Goal: Information Seeking & Learning: Learn about a topic

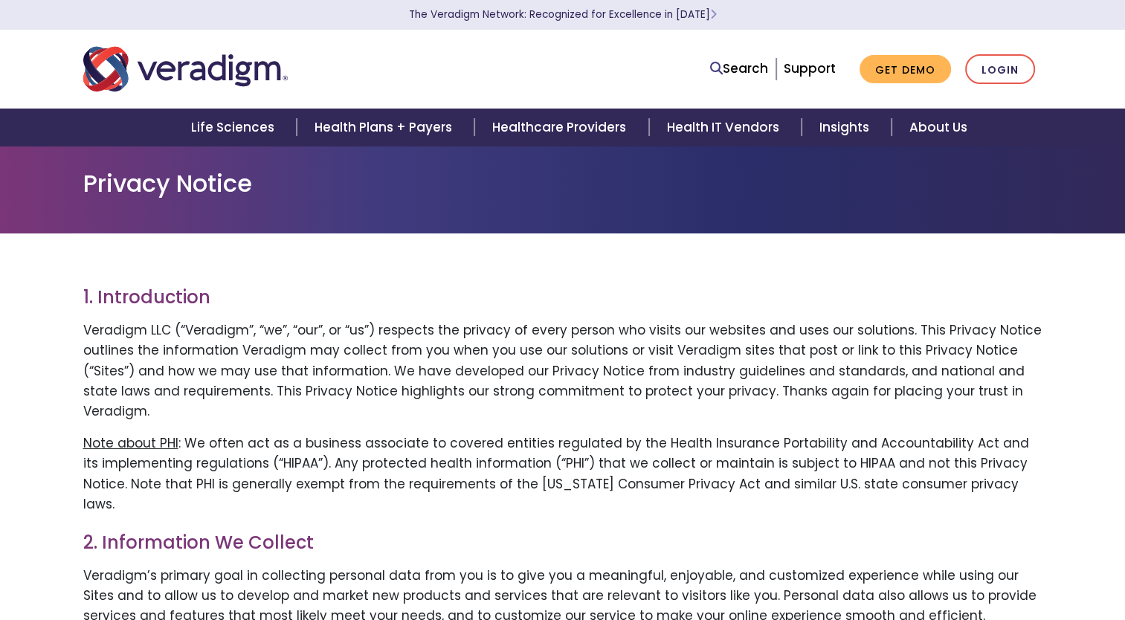
click at [721, 435] on p "Note about PHI : We often act as a business associate to covered entities regul…" at bounding box center [562, 474] width 959 height 81
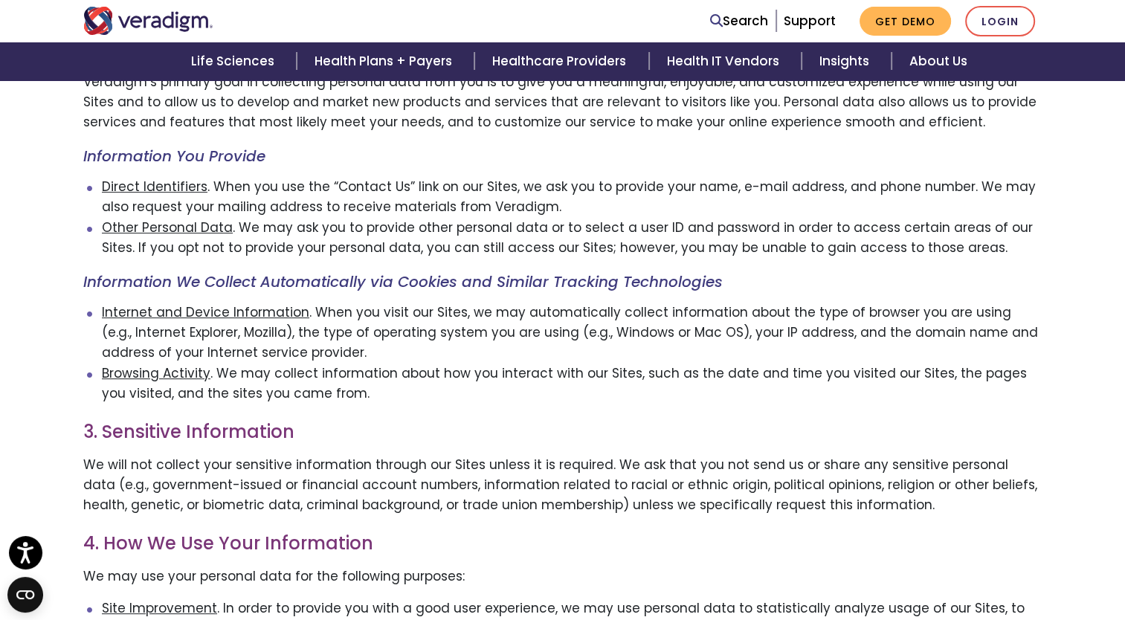
scroll to position [497, 0]
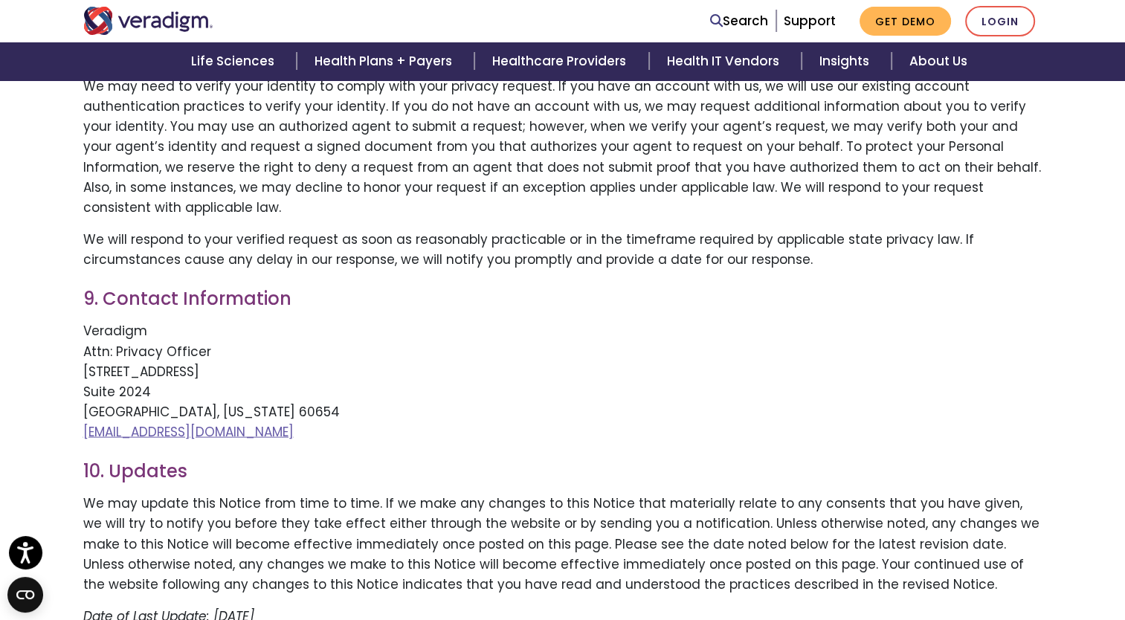
scroll to position [3143, 0]
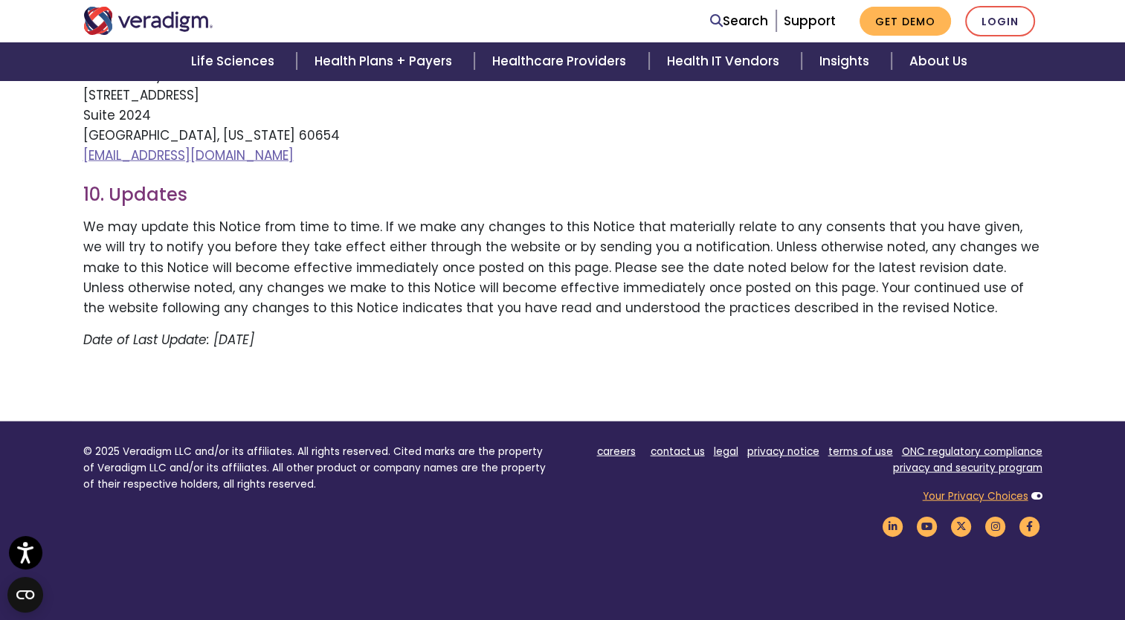
click at [956, 489] on link "Your Privacy Choices" at bounding box center [976, 496] width 106 height 14
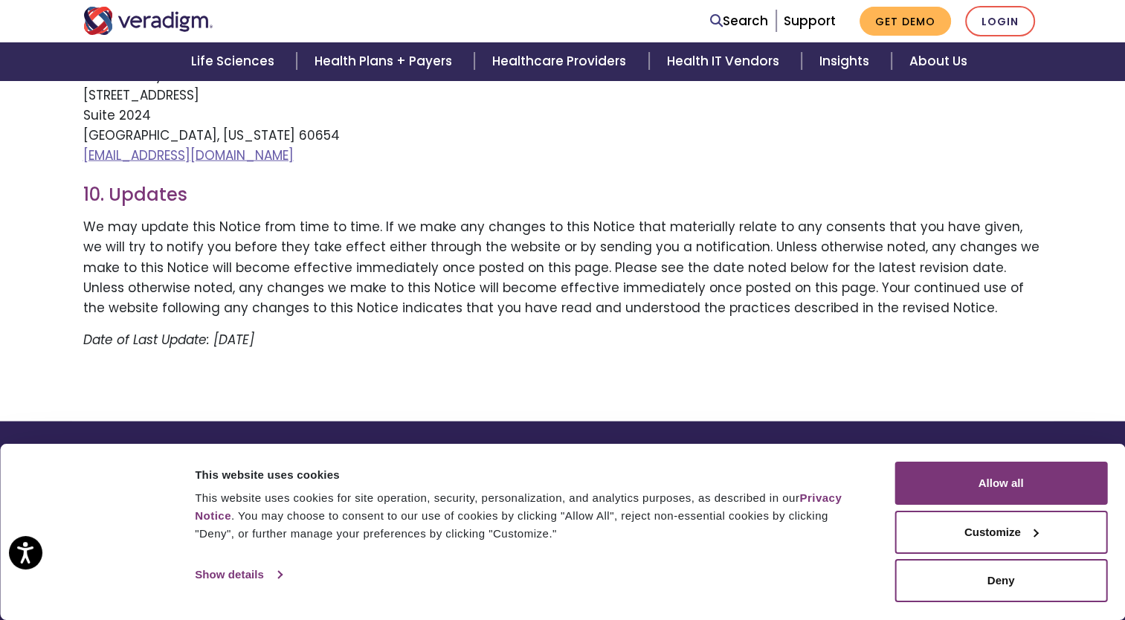
click at [251, 568] on link "Show details" at bounding box center [238, 575] width 86 height 22
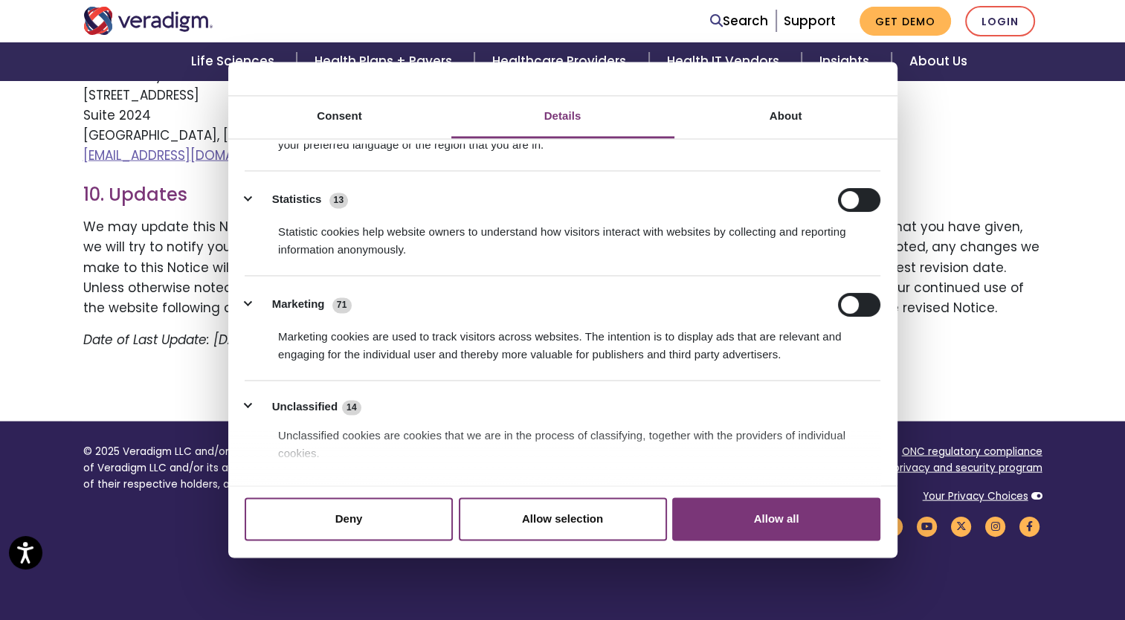
scroll to position [193, 0]
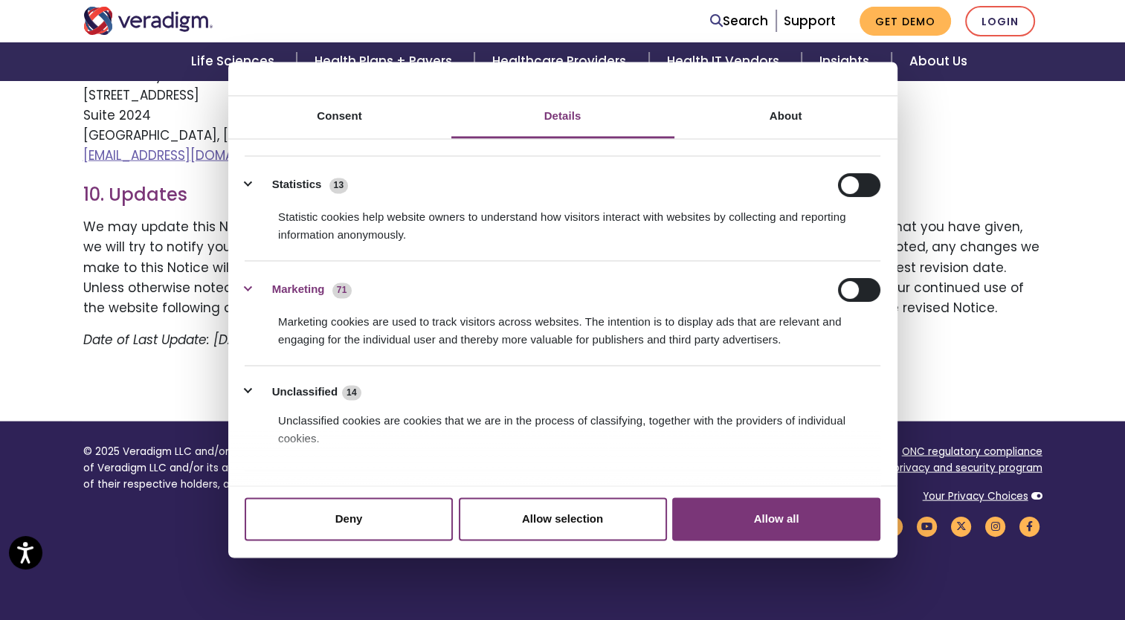
click at [253, 292] on button "Marketing 71" at bounding box center [303, 290] width 116 height 24
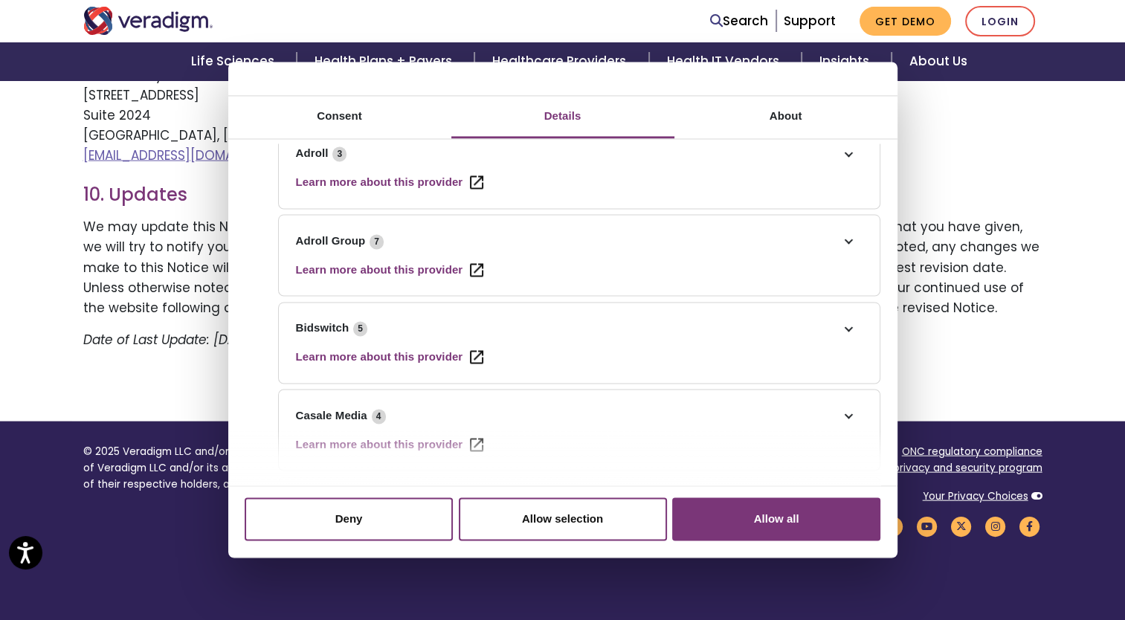
scroll to position [535, 0]
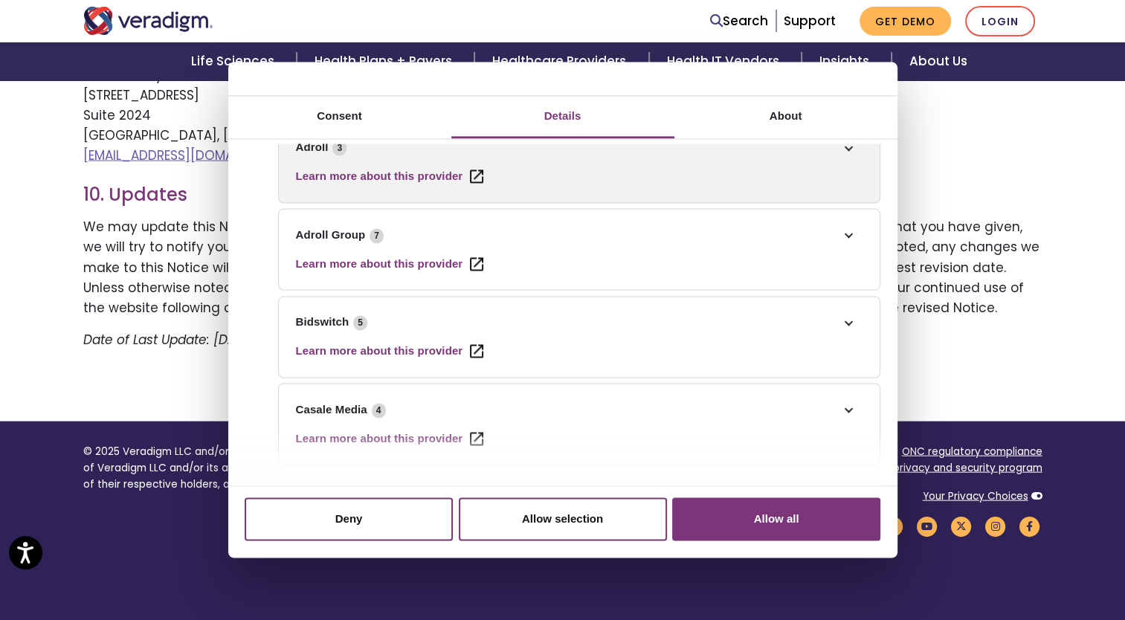
click at [678, 172] on li "Adroll 3 Learn more about this provider __adroll Registers a unique ID that ide…" at bounding box center [579, 162] width 602 height 82
click at [842, 146] on link "Adroll 3" at bounding box center [579, 147] width 567 height 18
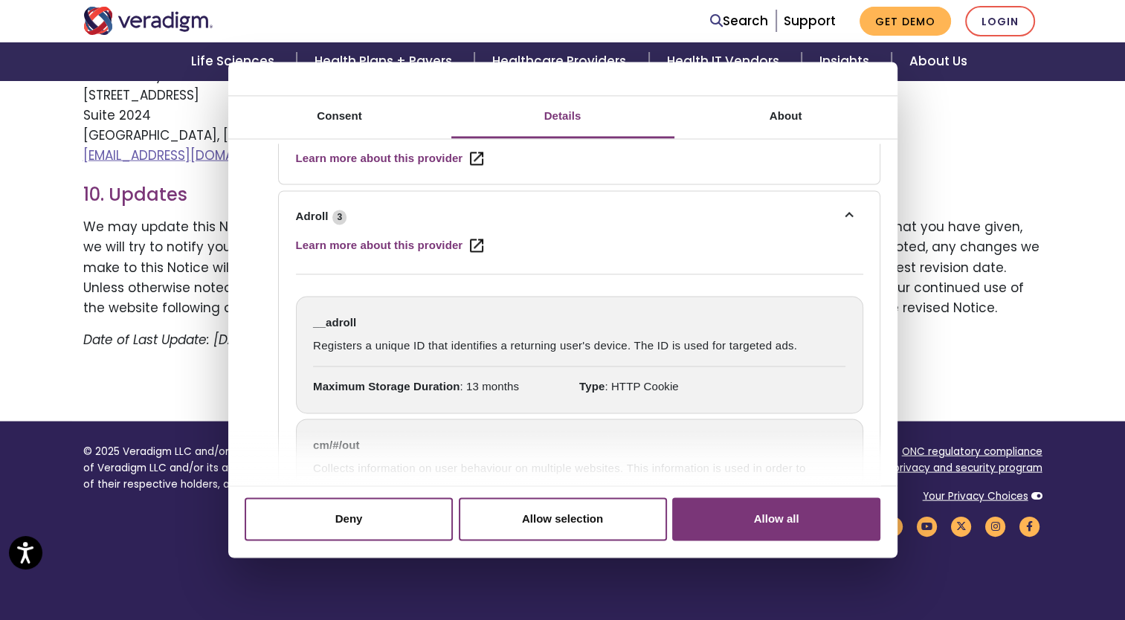
scroll to position [458, 0]
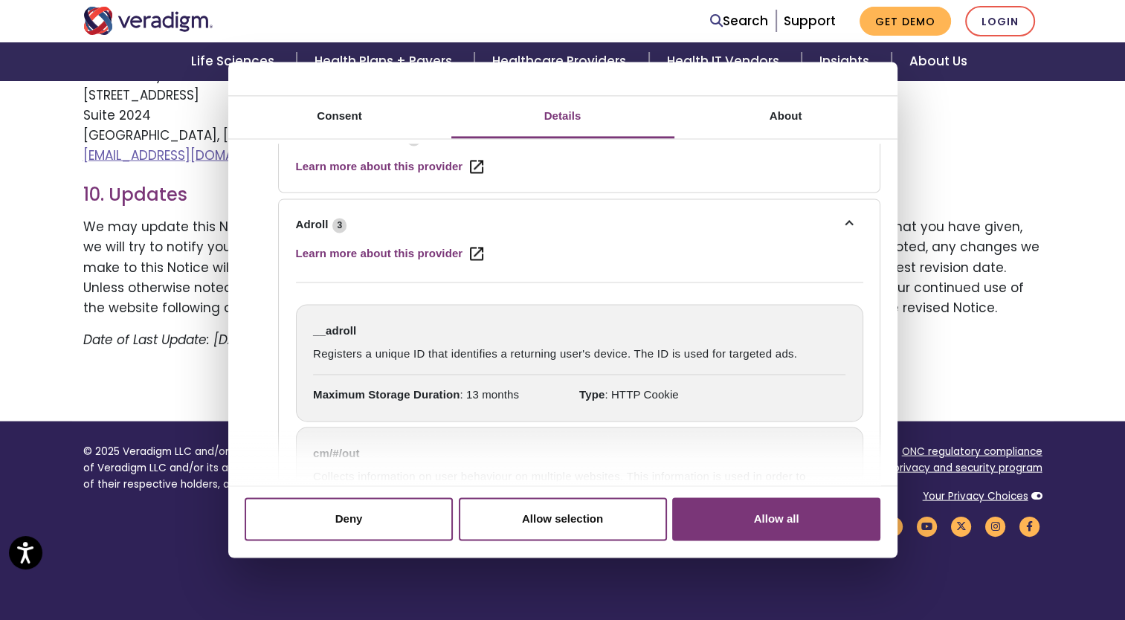
click at [840, 210] on li "Adroll 3 Learn more about this provider __adroll Registers a unique ID that ide…" at bounding box center [579, 460] width 602 height 522
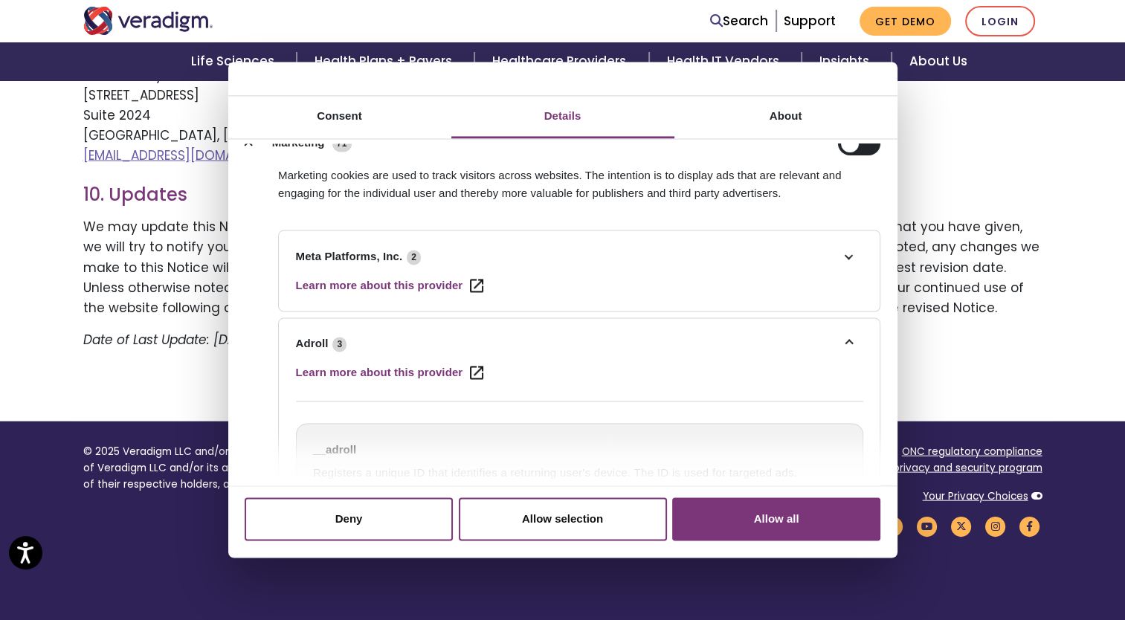
scroll to position [338, 0]
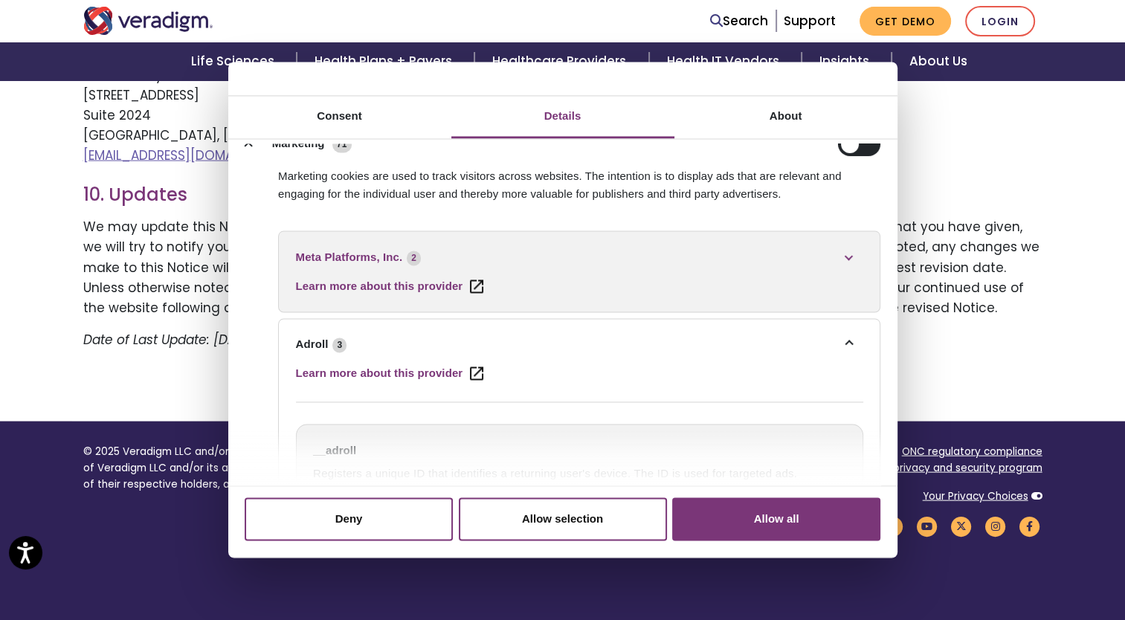
click at [845, 259] on link "Meta Platforms, Inc. 2" at bounding box center [579, 257] width 567 height 18
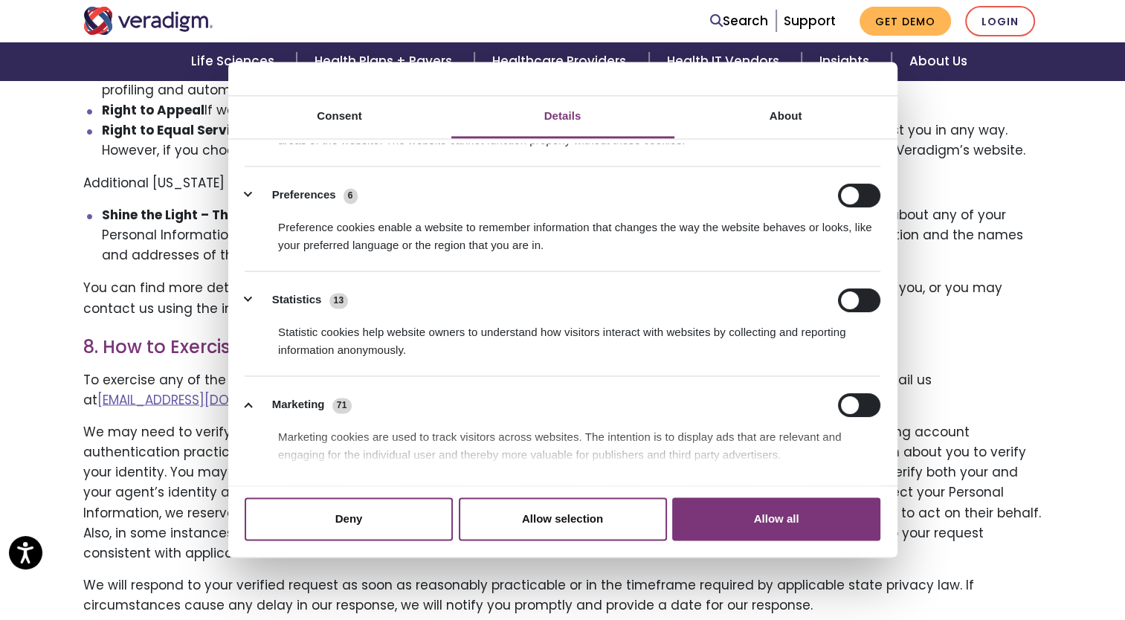
scroll to position [77, 0]
click at [788, 130] on link "About" at bounding box center [785, 117] width 223 height 42
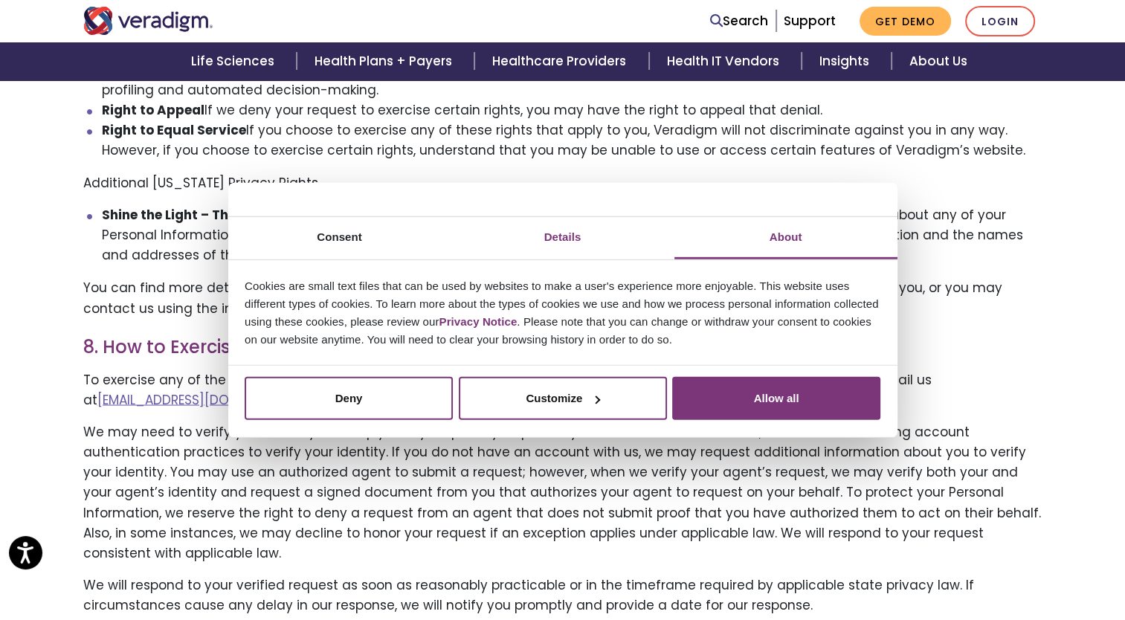
click at [584, 240] on link "Details" at bounding box center [562, 238] width 223 height 42
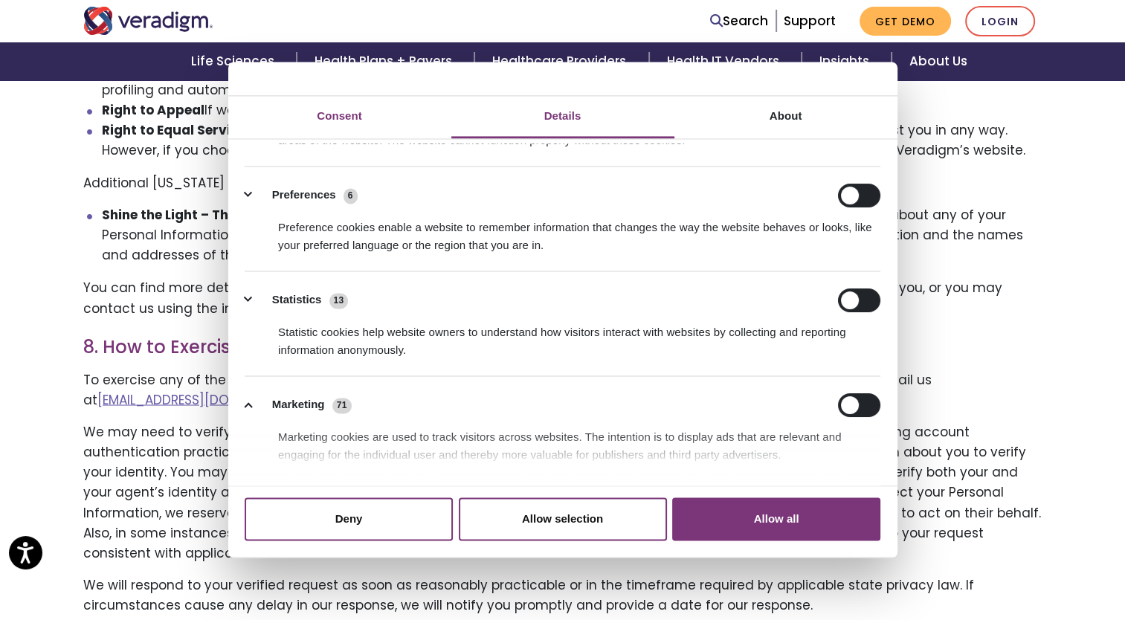
click at [363, 115] on link "Consent" at bounding box center [339, 117] width 223 height 42
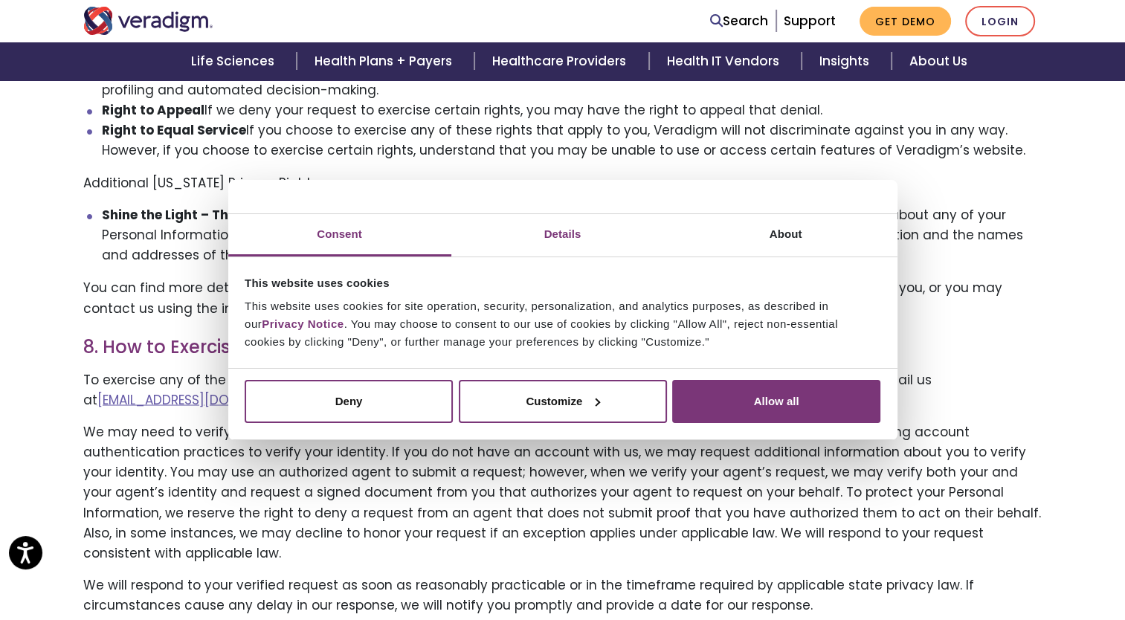
click at [592, 245] on link "Details" at bounding box center [562, 235] width 223 height 42
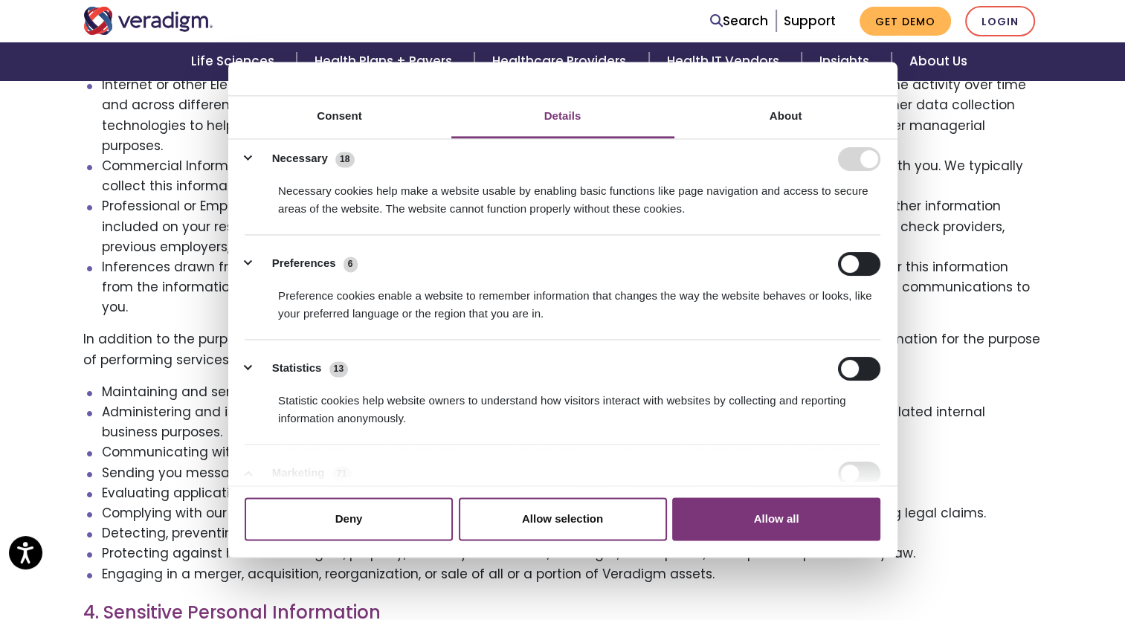
scroll to position [0, 0]
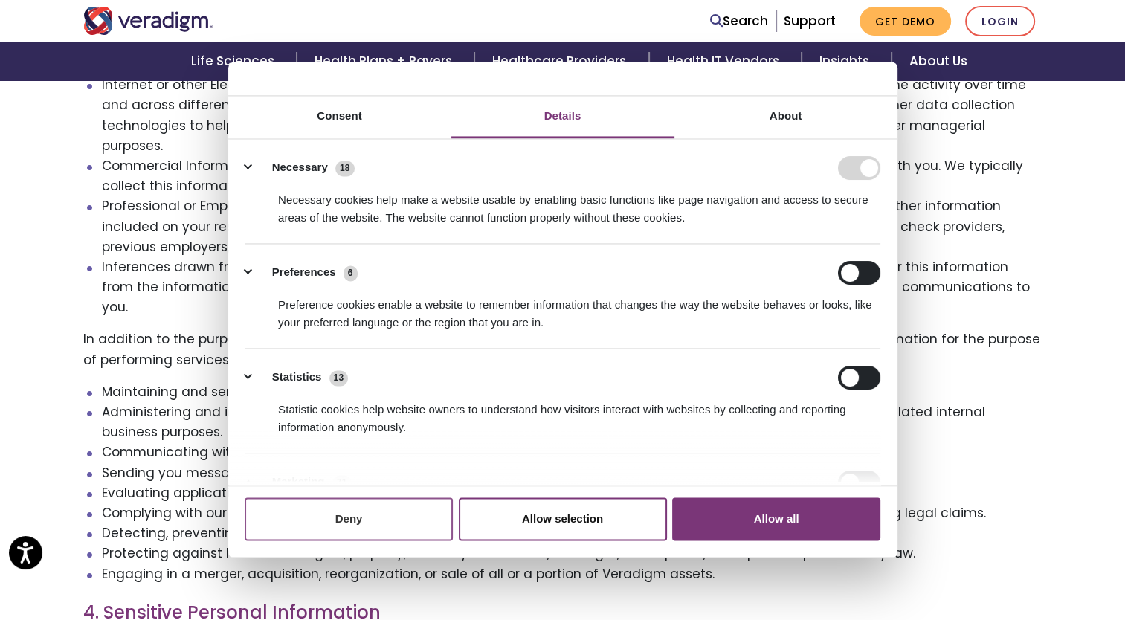
click at [413, 535] on button "Deny" at bounding box center [349, 518] width 208 height 43
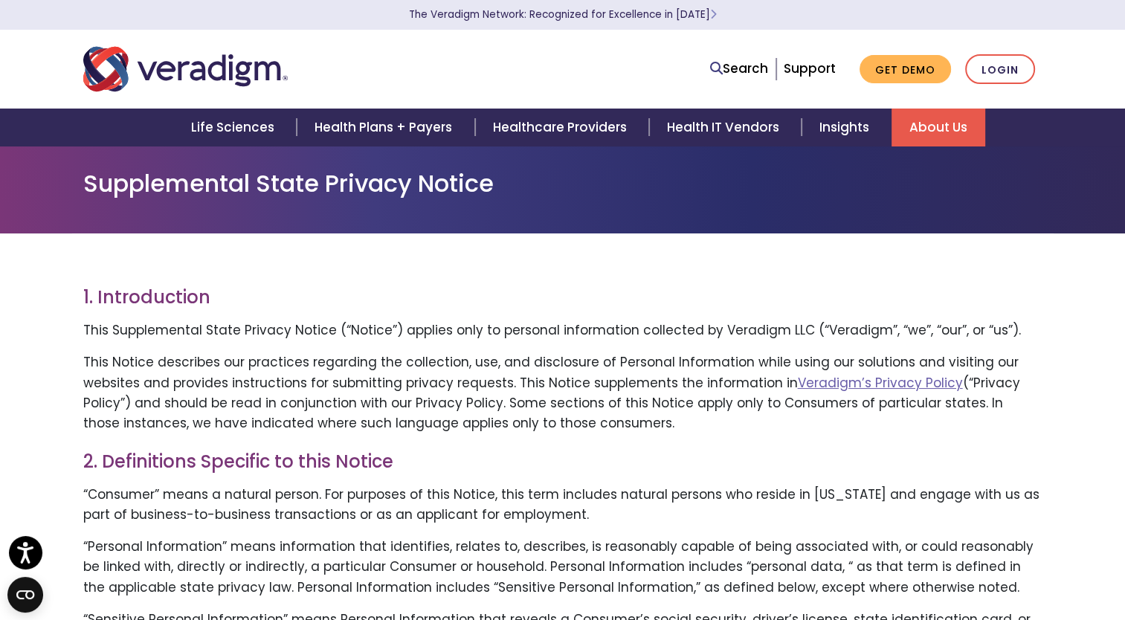
click at [934, 122] on link "About Us" at bounding box center [939, 128] width 94 height 38
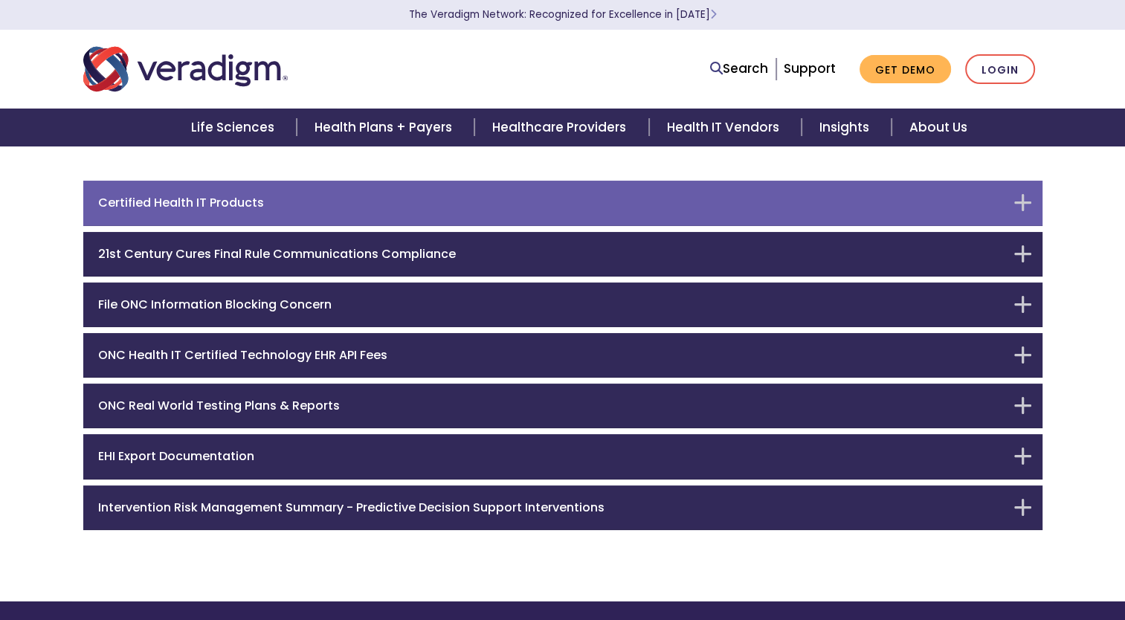
scroll to position [35, 0]
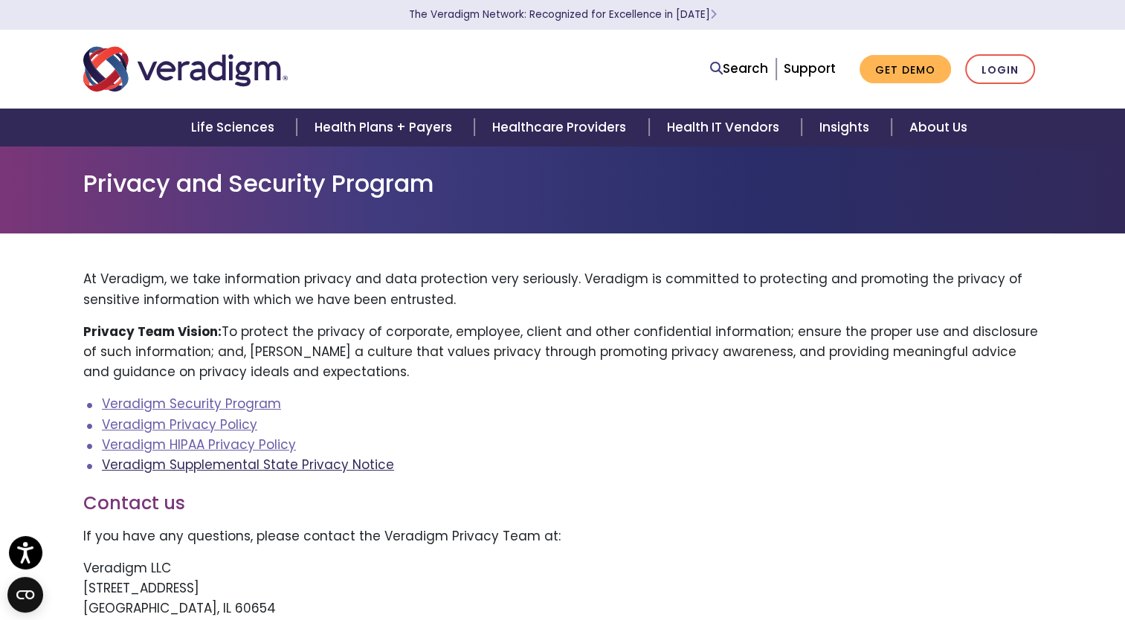
click at [306, 469] on link "Veradigm Supplemental State Privacy Notice" at bounding box center [248, 465] width 292 height 18
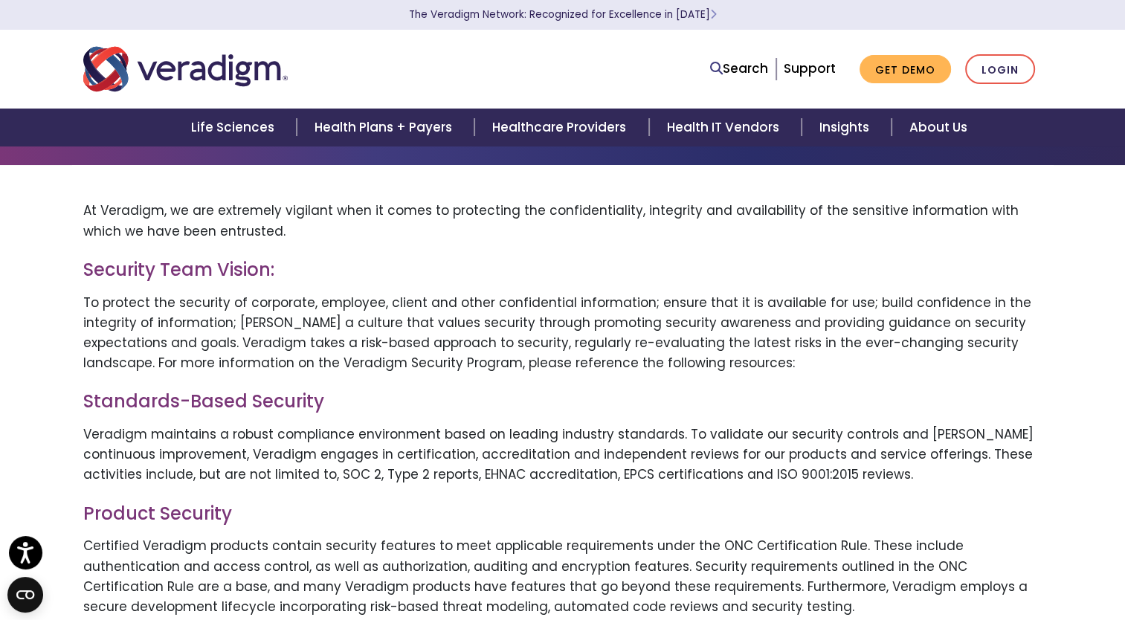
scroll to position [67, 0]
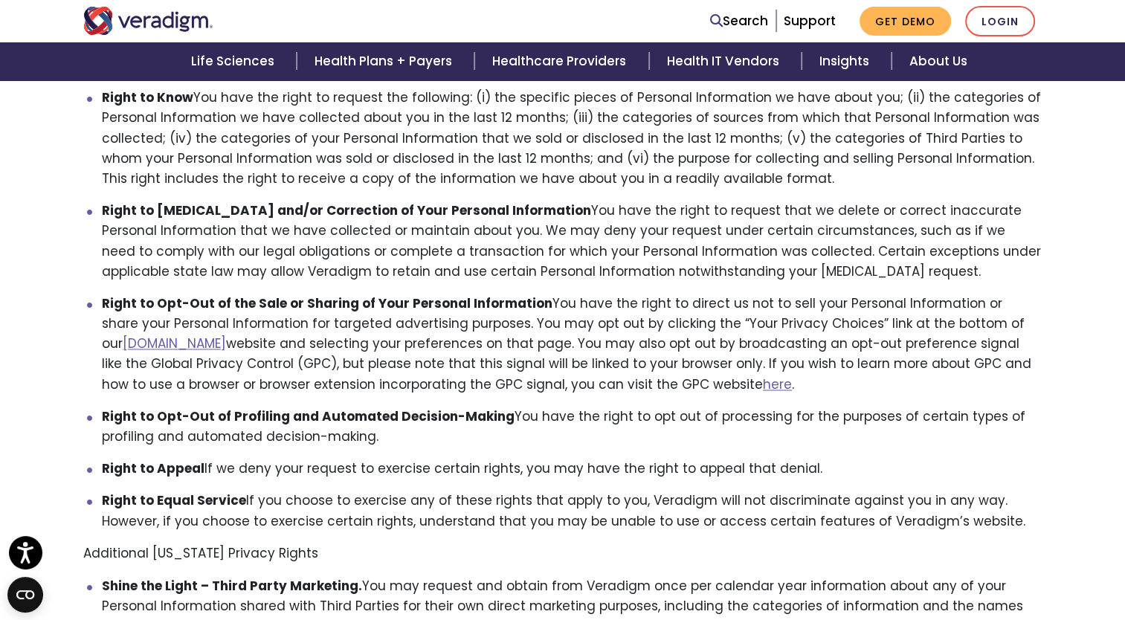
scroll to position [2109, 0]
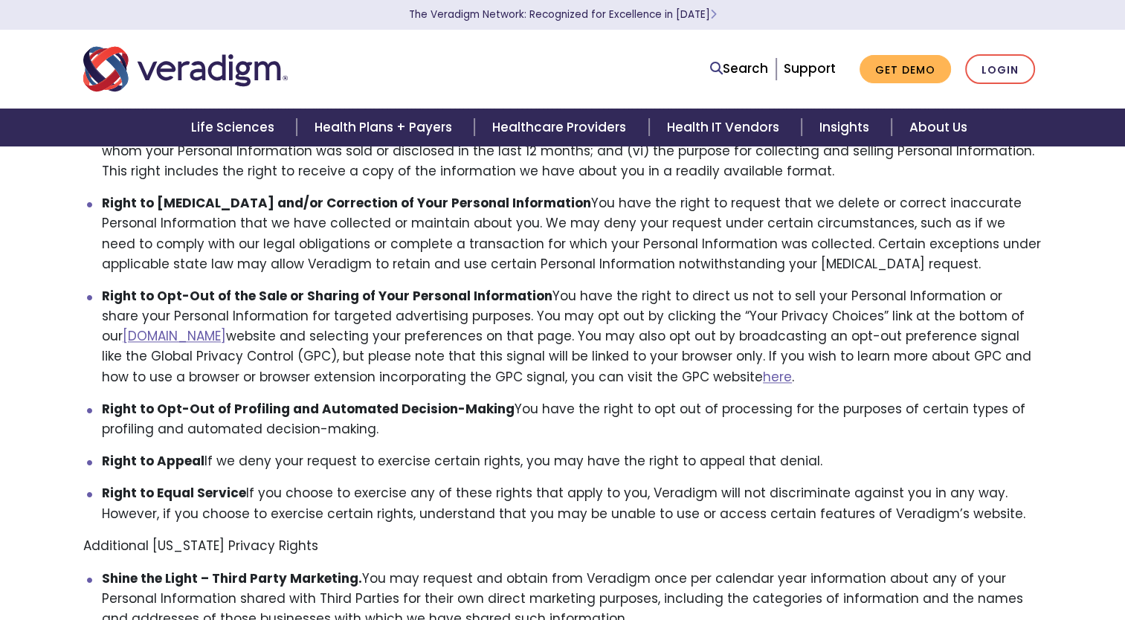
scroll to position [2109, 0]
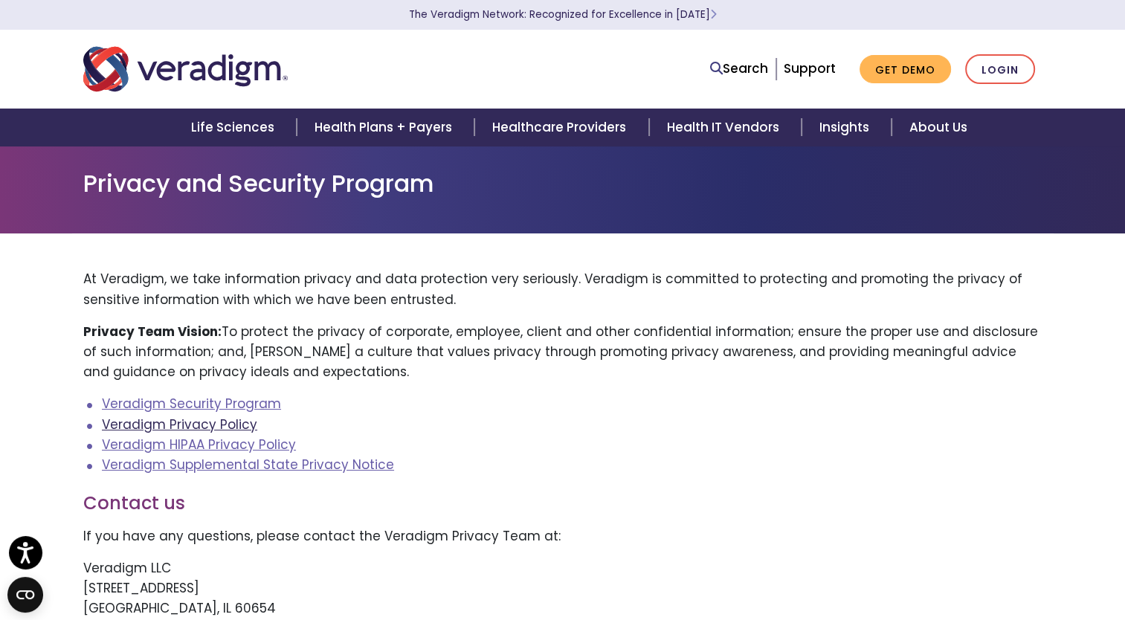
click at [226, 428] on link "Veradigm Privacy Policy" at bounding box center [179, 425] width 155 height 18
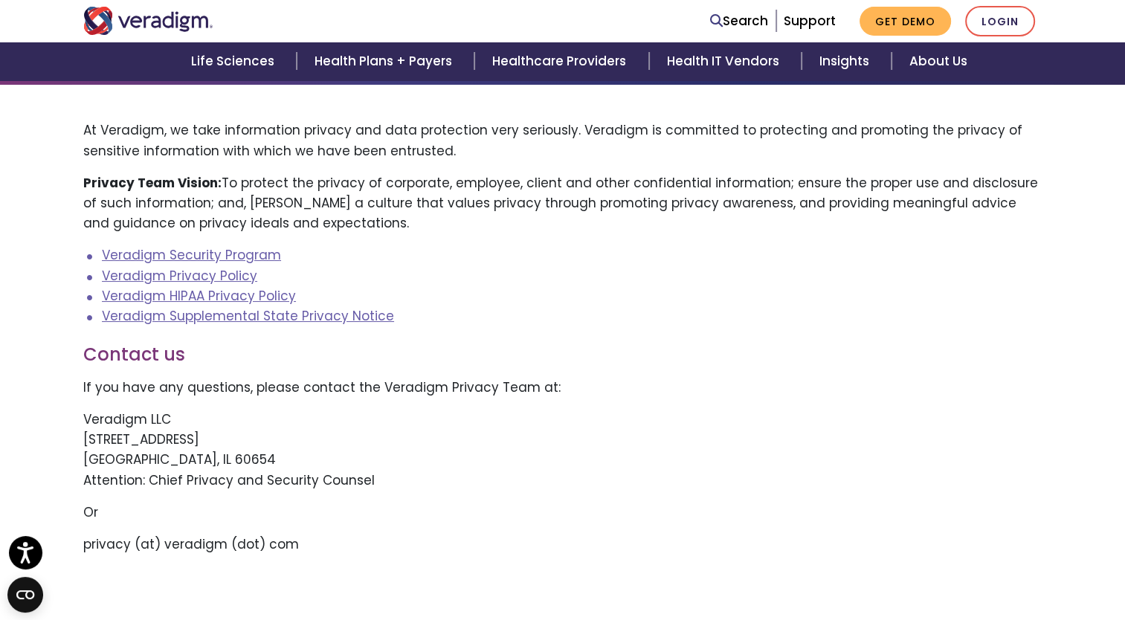
scroll to position [149, 0]
